Goal: Task Accomplishment & Management: Use online tool/utility

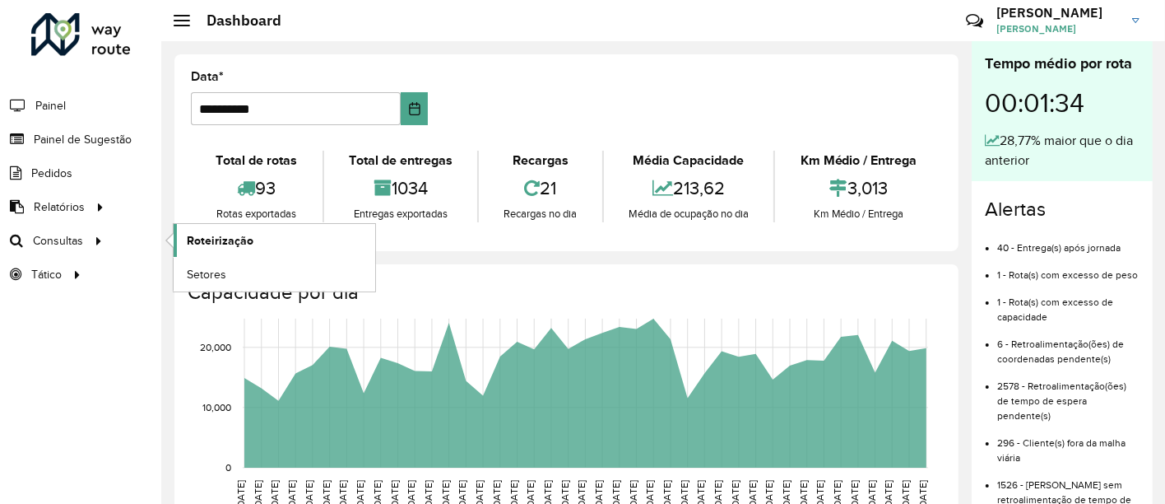
click at [216, 235] on span "Roteirização" at bounding box center [220, 240] width 67 height 17
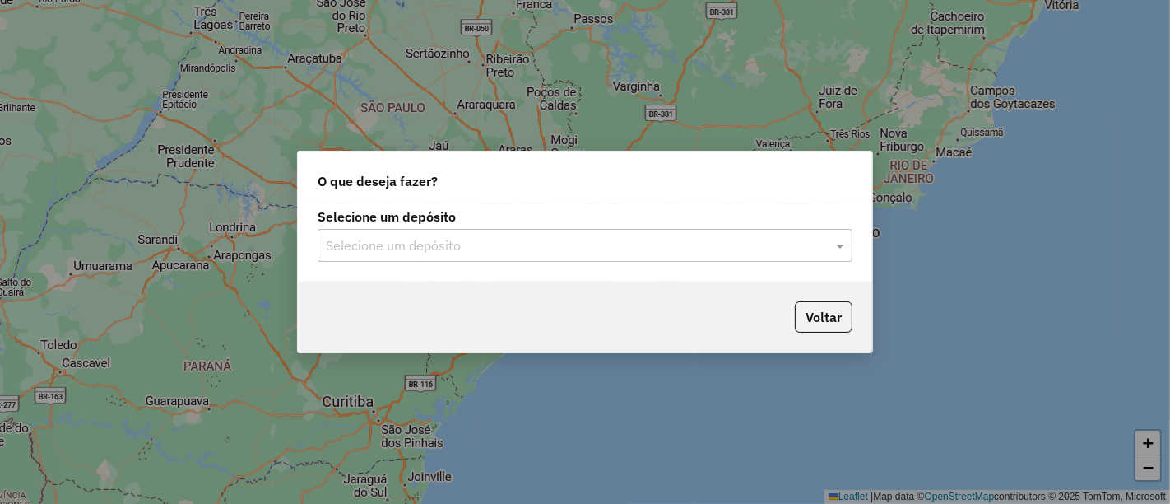
click at [462, 246] on input "text" at bounding box center [568, 246] width 485 height 20
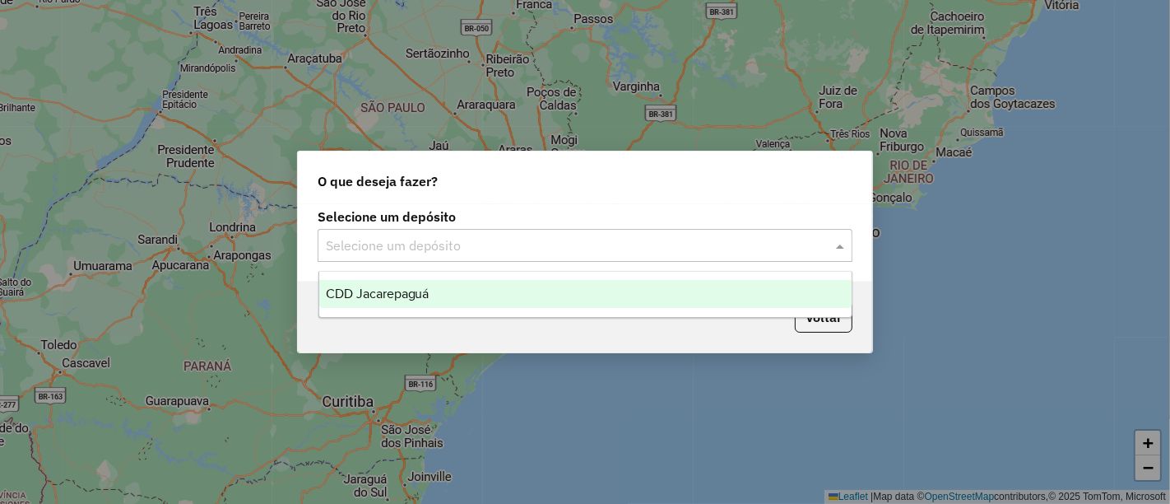
click at [409, 295] on span "CDD Jacarepaguá" at bounding box center [378, 293] width 104 height 14
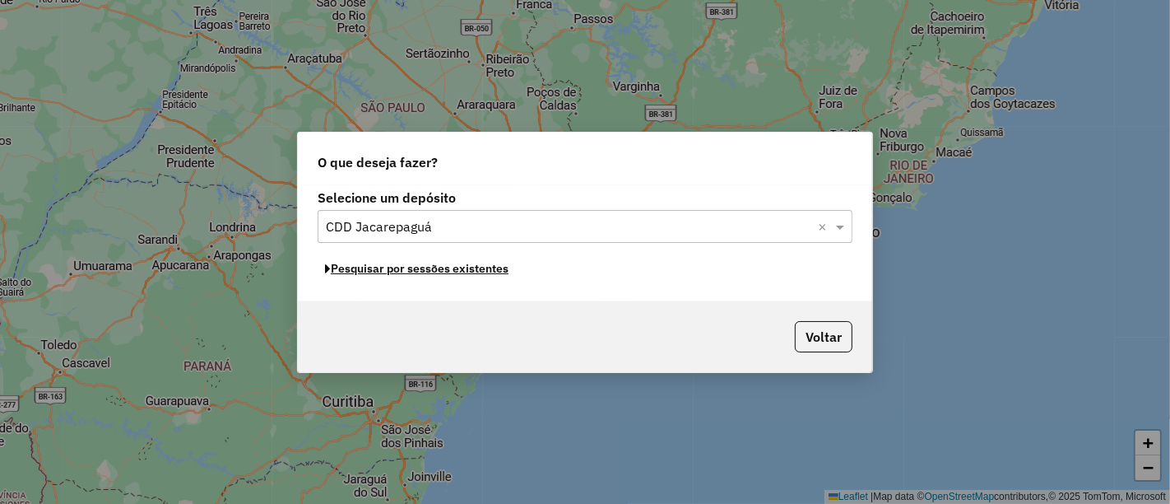
click at [486, 262] on button "Pesquisar por sessões existentes" at bounding box center [417, 269] width 198 height 26
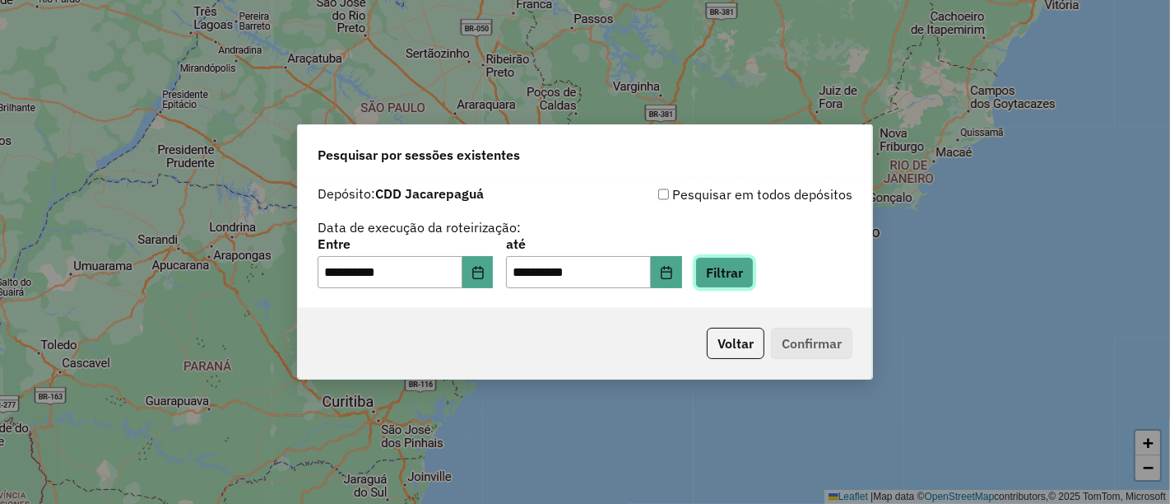
click at [753, 278] on button "Filtrar" at bounding box center [724, 272] width 58 height 31
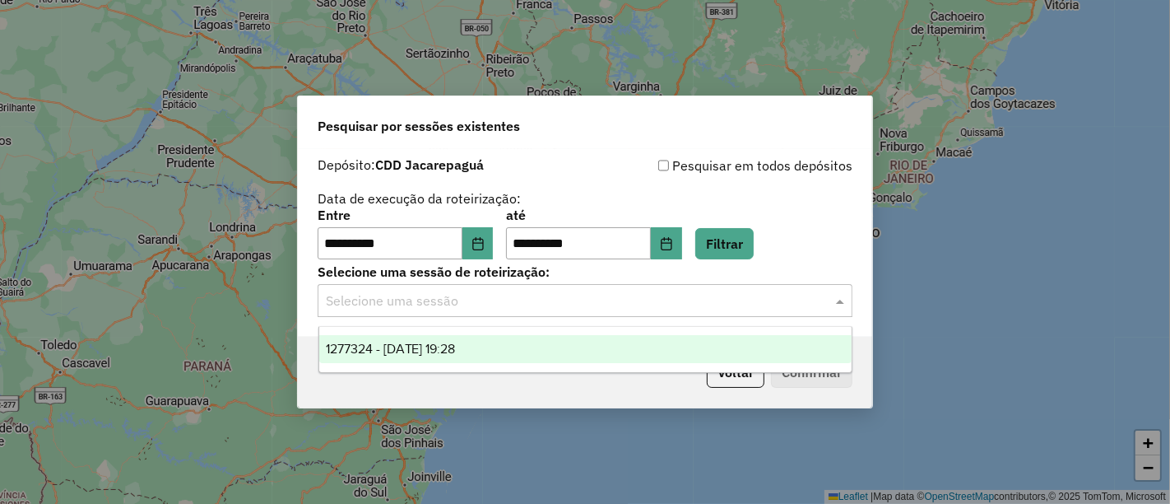
click at [736, 299] on input "text" at bounding box center [568, 301] width 485 height 20
click at [574, 341] on div "1277324 - 17/09/2025 19:28" at bounding box center [585, 349] width 532 height 28
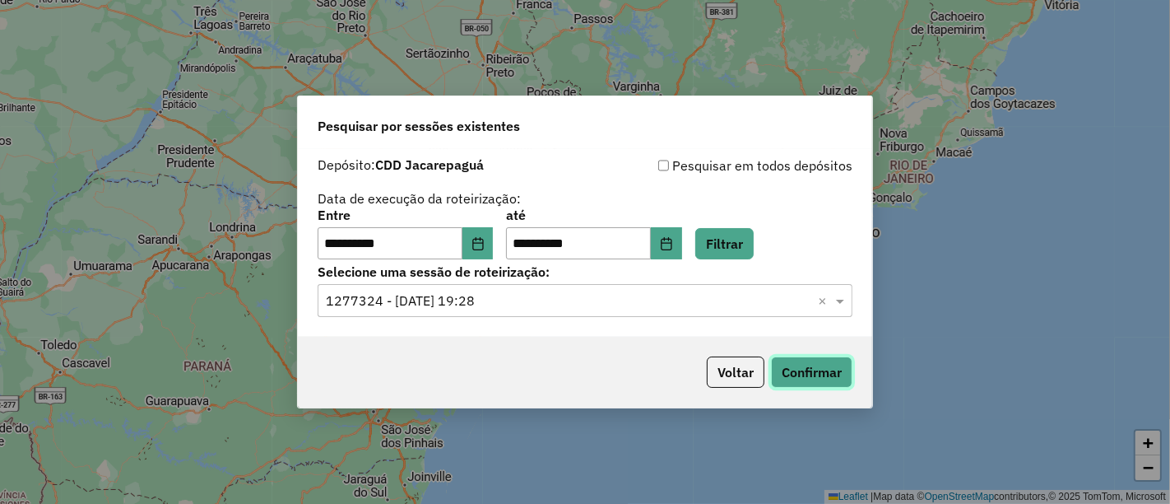
click at [813, 368] on button "Confirmar" at bounding box center [811, 371] width 81 height 31
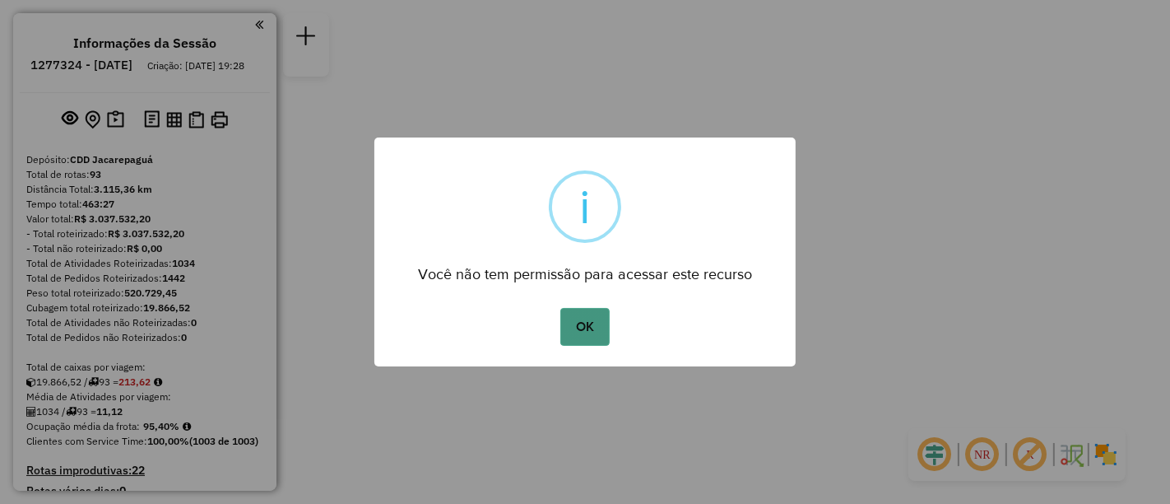
click at [560, 338] on button "OK" at bounding box center [584, 327] width 49 height 38
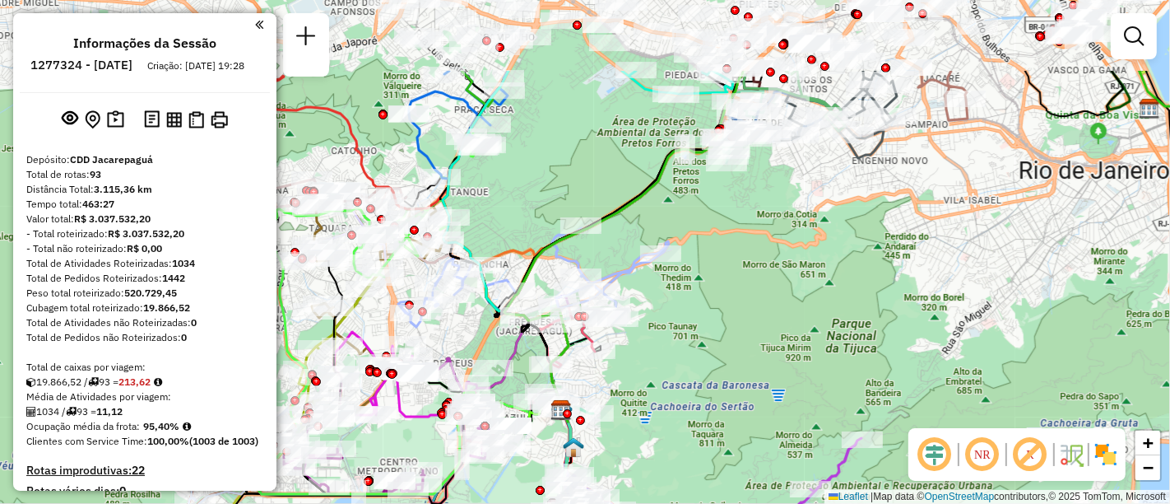
drag, startPoint x: 651, startPoint y: 271, endPoint x: 643, endPoint y: 384, distance: 113.9
click at [646, 327] on icon at bounding box center [533, 277] width 271 height 99
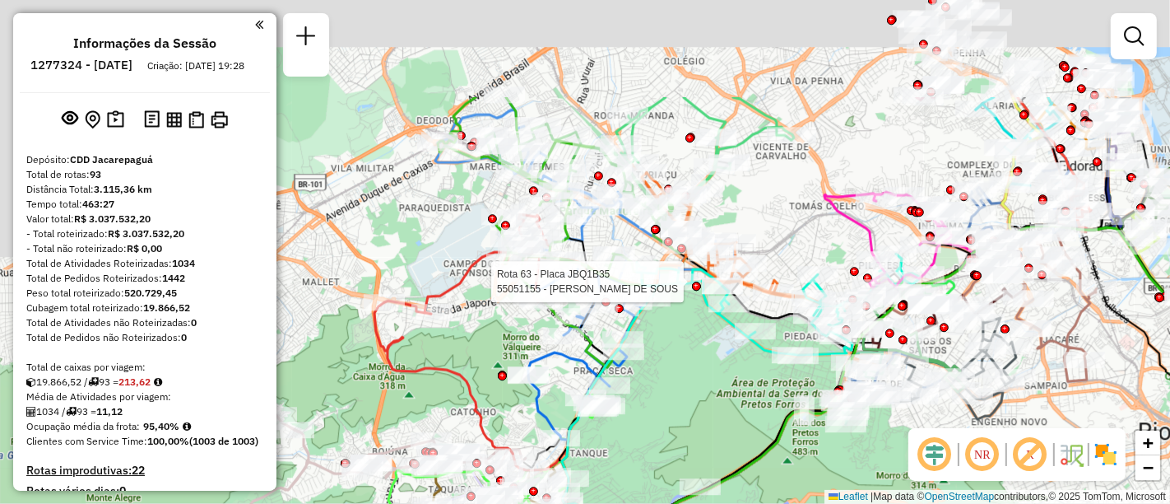
drag, startPoint x: 597, startPoint y: 202, endPoint x: 705, endPoint y: 309, distance: 153.0
click at [701, 290] on div at bounding box center [680, 281] width 41 height 16
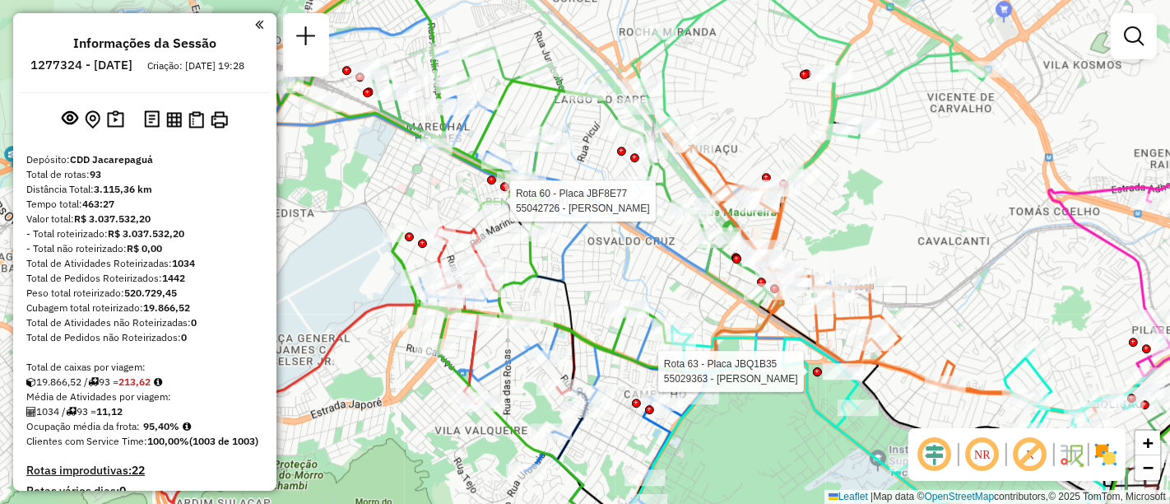
select select "**********"
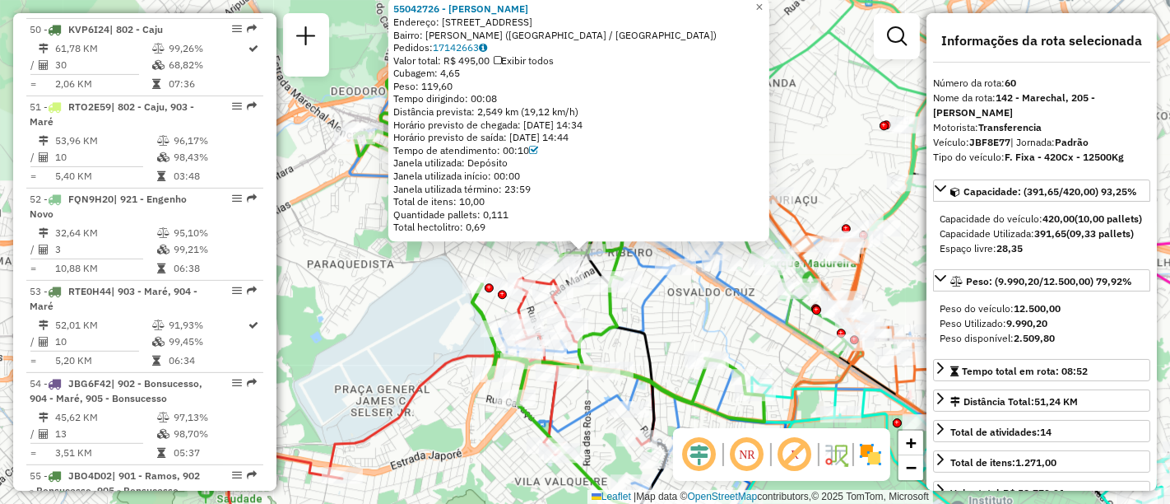
scroll to position [6287, 0]
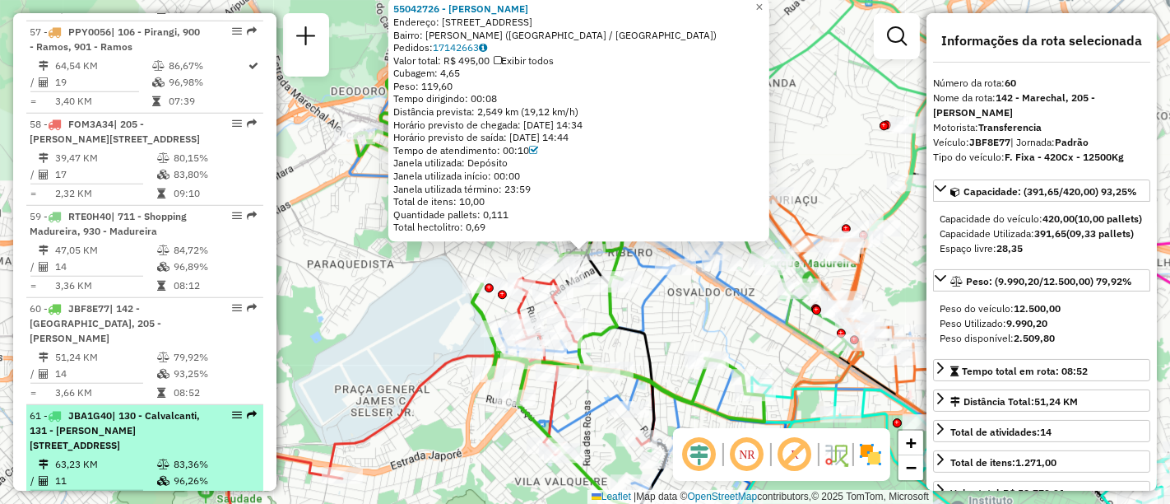
click at [232, 410] on em at bounding box center [237, 415] width 10 height 10
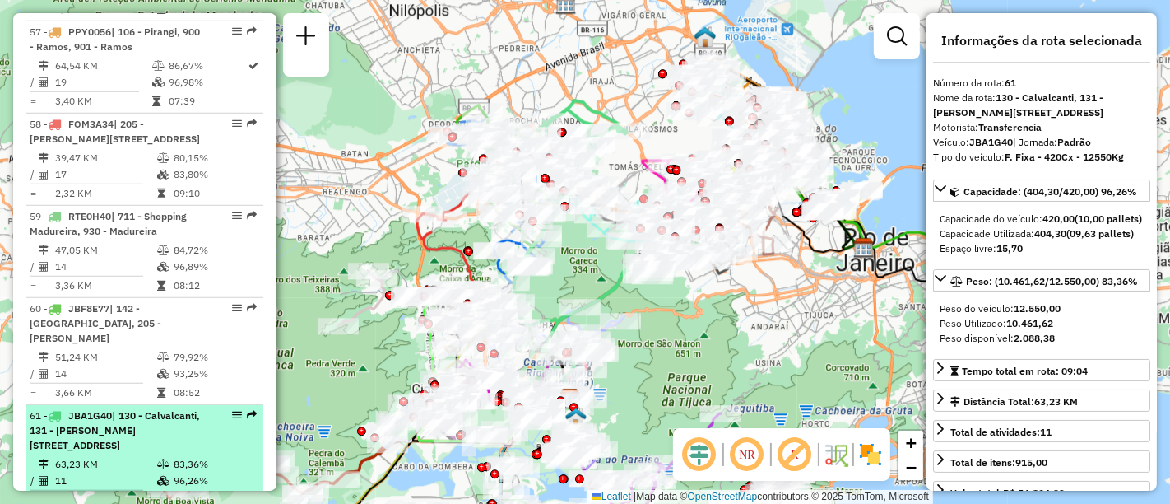
click at [238, 410] on div at bounding box center [231, 415] width 49 height 10
drag, startPoint x: 237, startPoint y: 119, endPoint x: 224, endPoint y: 114, distance: 14.1
click at [224, 410] on div at bounding box center [231, 415] width 49 height 10
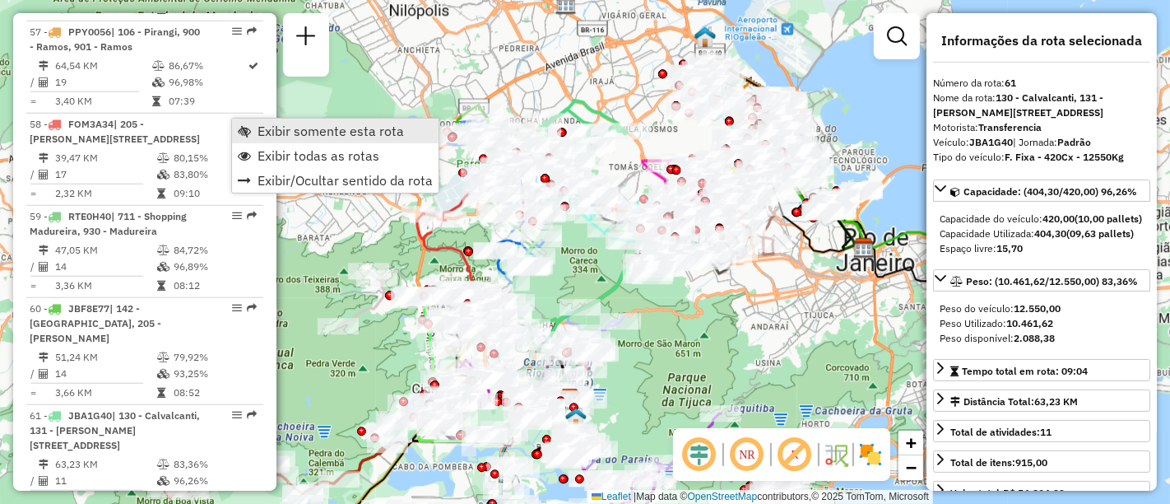
click at [277, 140] on link "Exibir somente esta rota" at bounding box center [335, 130] width 207 height 25
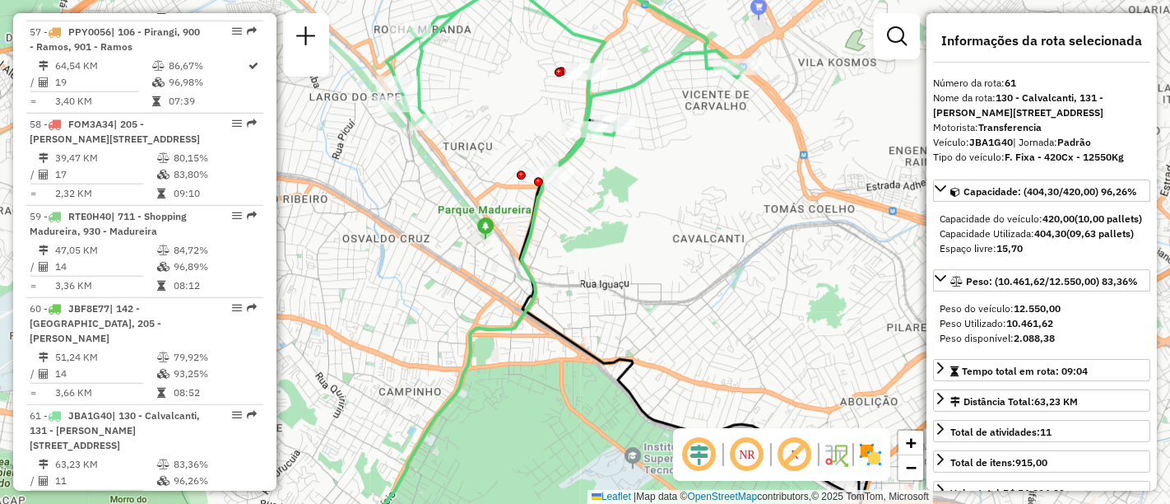
scroll to position [5860, 0]
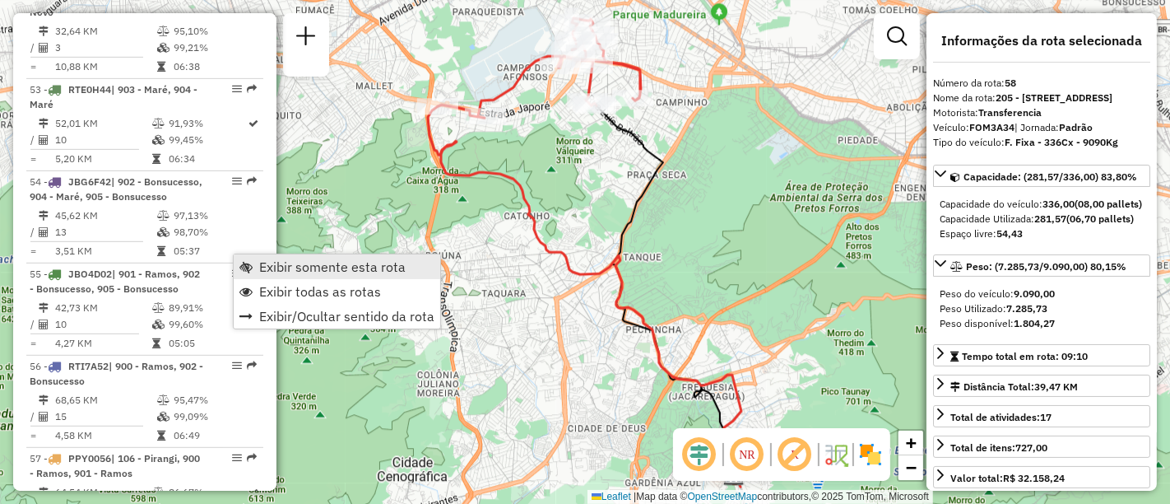
click at [254, 259] on link "Exibir somente esta rota" at bounding box center [337, 266] width 207 height 25
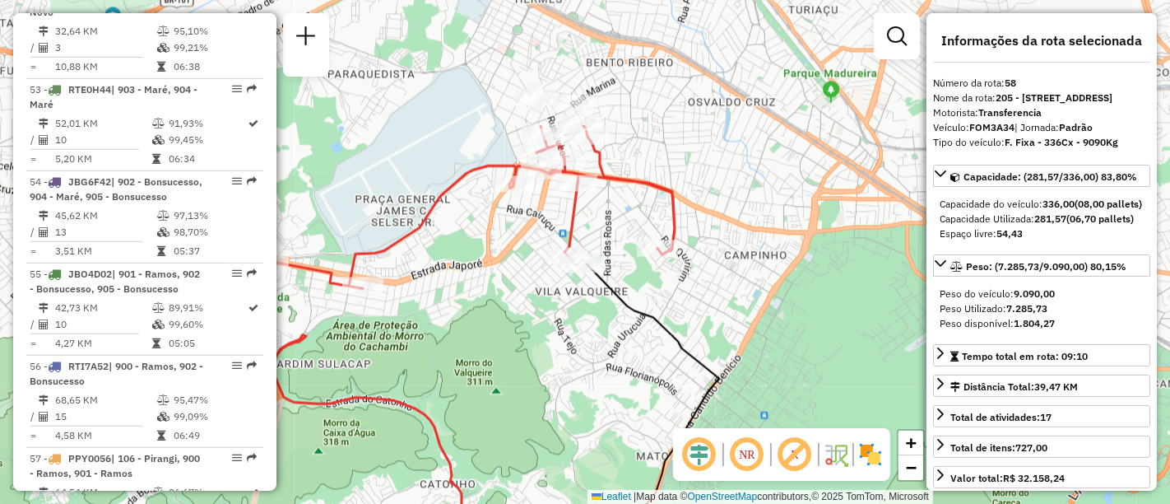
drag, startPoint x: 571, startPoint y: 174, endPoint x: 534, endPoint y: 359, distance: 188.0
click at [534, 359] on div "Janela de atendimento Grade de atendimento Capacidade Transportadoras Veículos …" at bounding box center [585, 252] width 1170 height 504
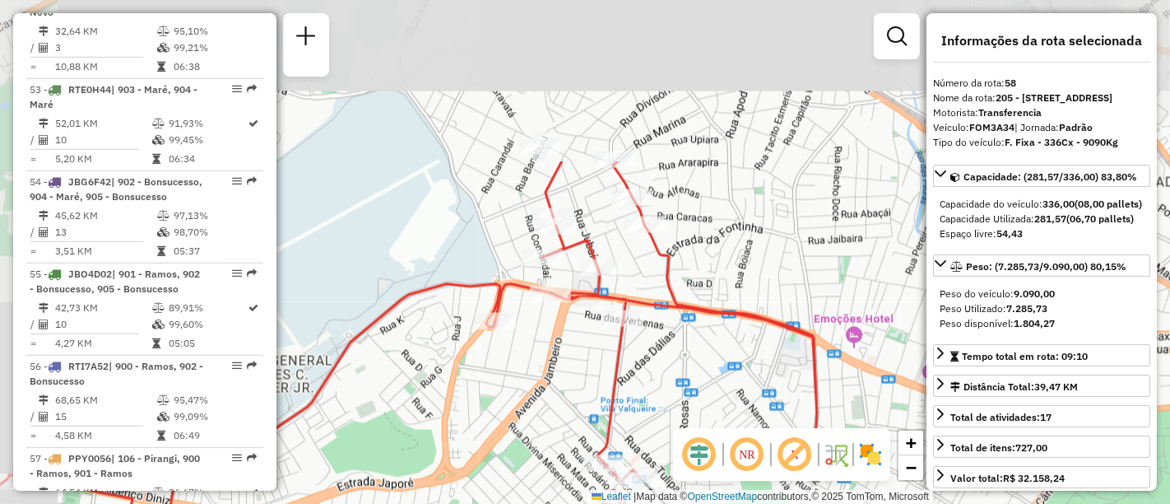
drag, startPoint x: 590, startPoint y: 201, endPoint x: 649, endPoint y: 412, distance: 219.6
click at [649, 412] on div "Janela de atendimento Grade de atendimento Capacidade Transportadoras Veículos …" at bounding box center [585, 252] width 1170 height 504
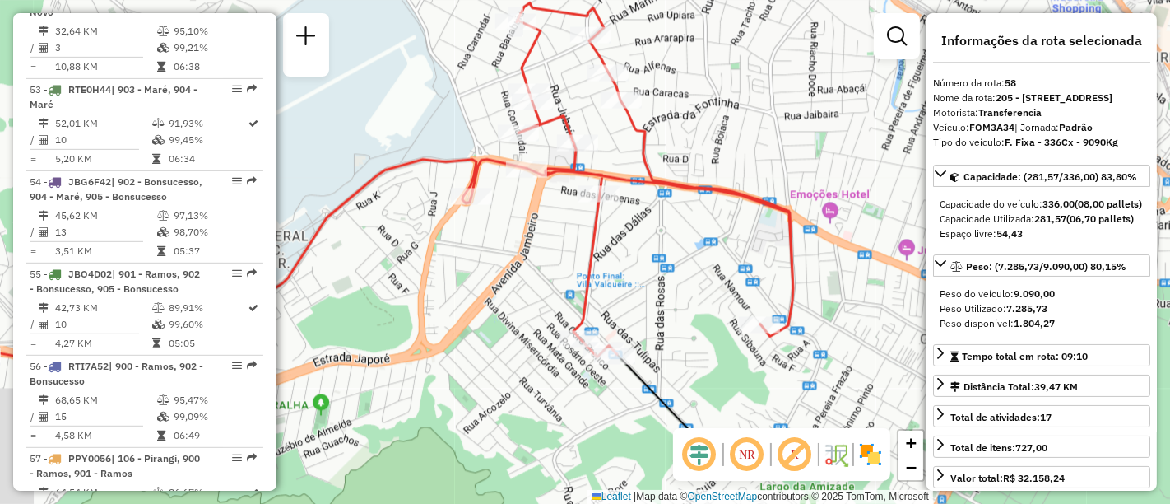
drag, startPoint x: 643, startPoint y: 344, endPoint x: 555, endPoint y: 116, distance: 244.3
click at [560, 127] on div "Rota 58 - Placa FOM3A34 55047036 - DISDES - DISTRIBUIDO Janela de atendimento G…" at bounding box center [585, 252] width 1170 height 504
